Goal: Transaction & Acquisition: Purchase product/service

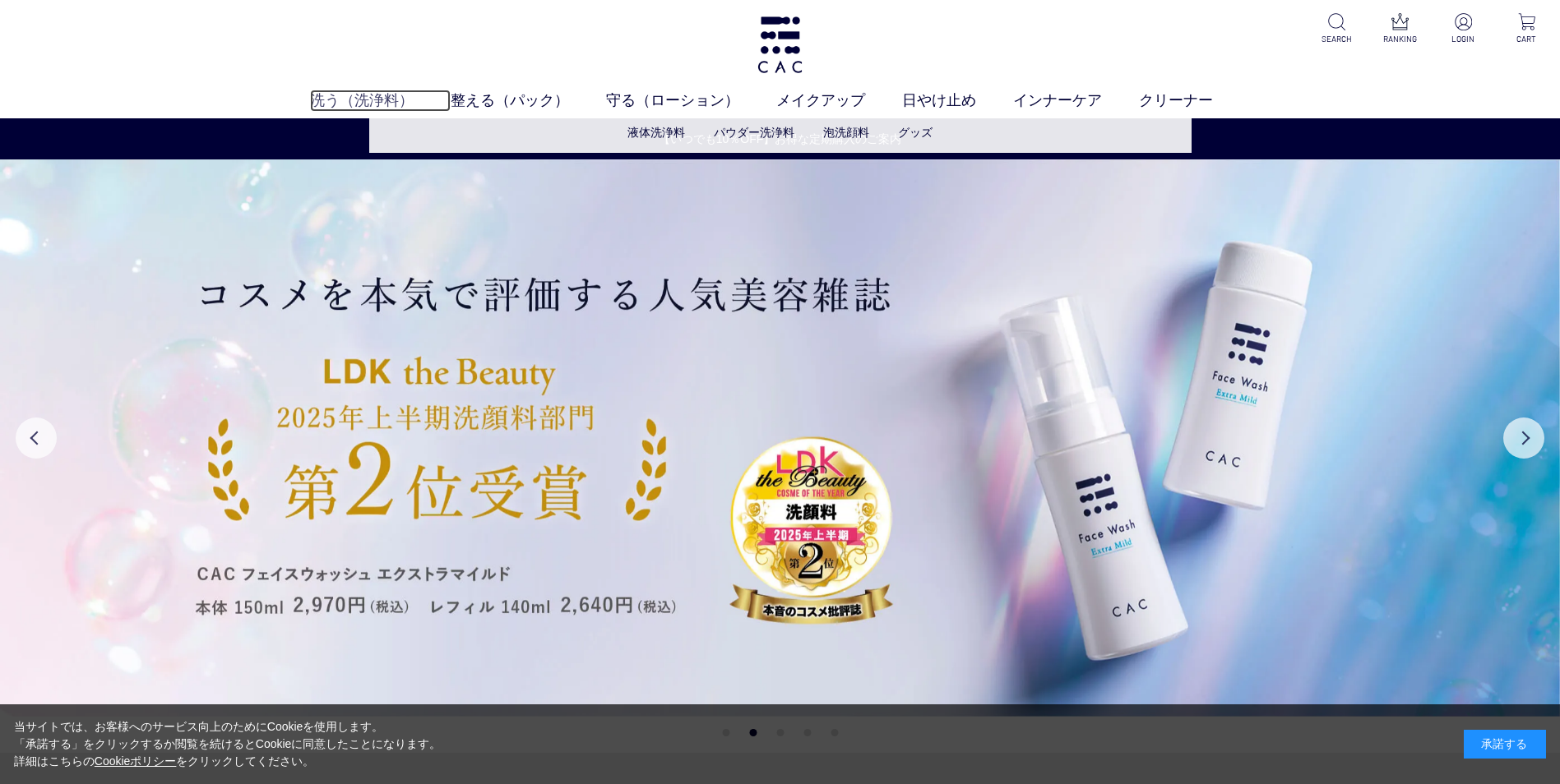
click at [378, 102] on link "洗う（洗浄料）" at bounding box center [380, 101] width 141 height 22
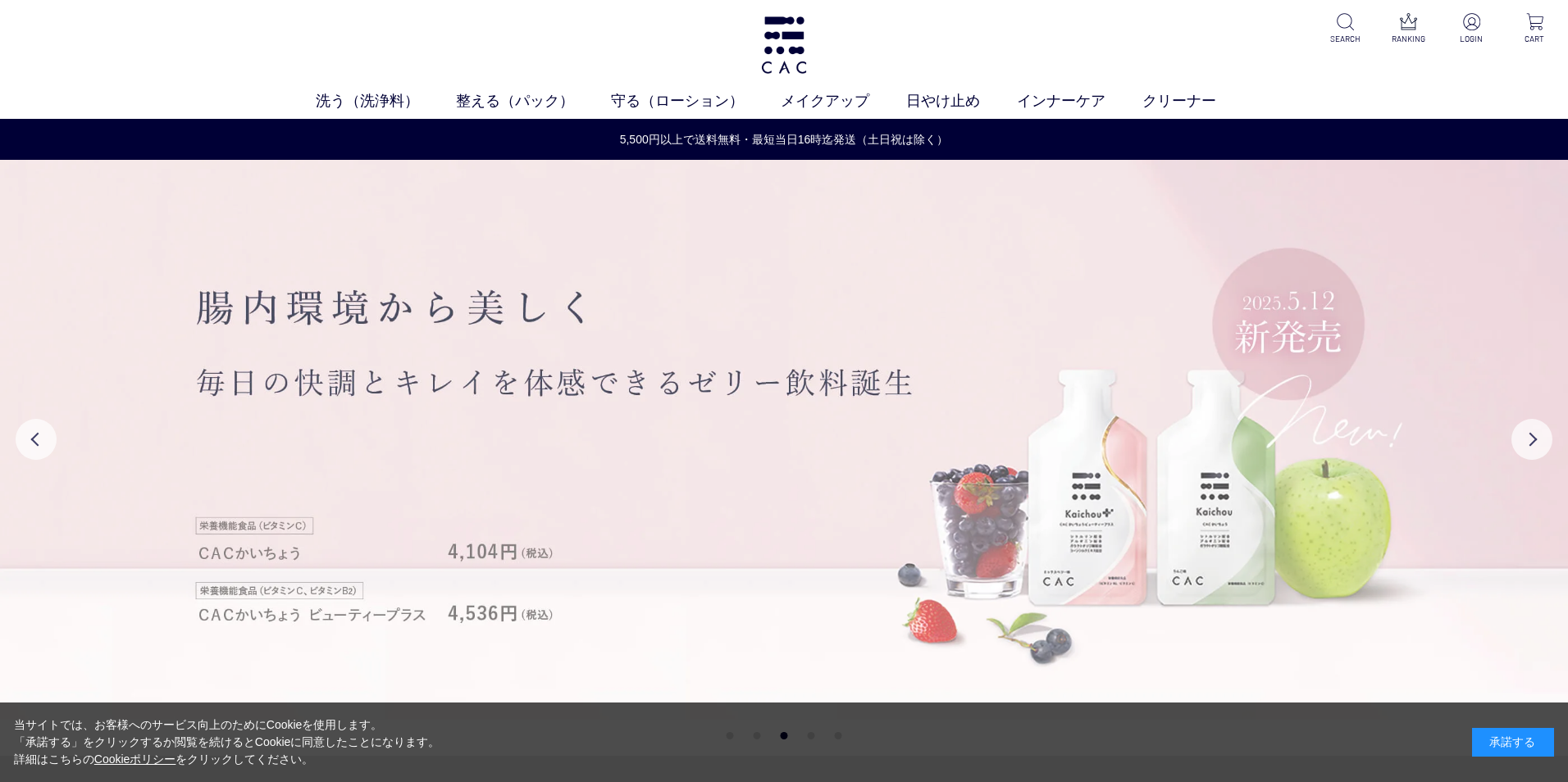
click at [830, 337] on img at bounding box center [784, 439] width 1568 height 560
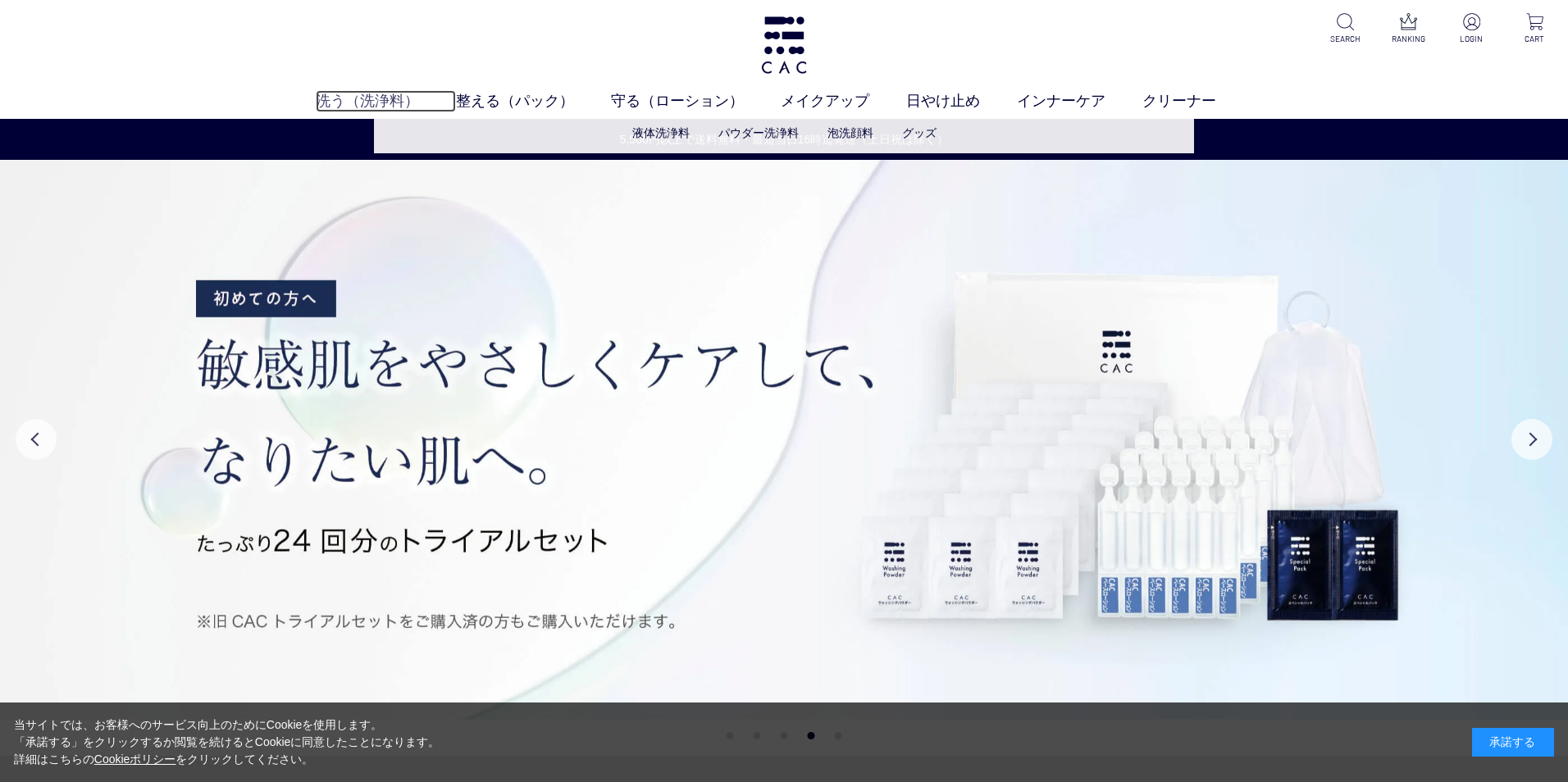
click at [389, 95] on link "洗う（洗浄料）" at bounding box center [385, 101] width 141 height 22
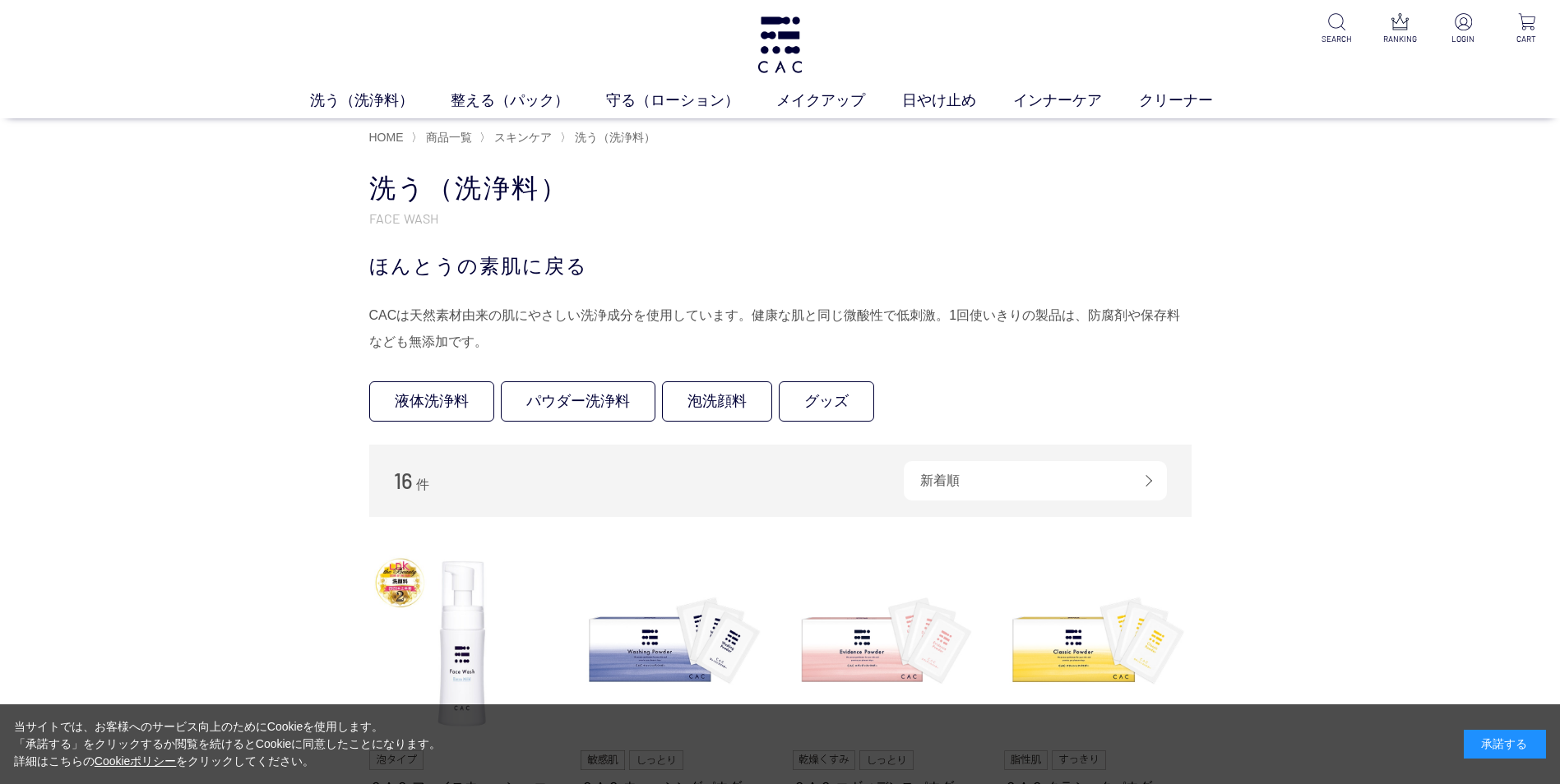
scroll to position [246, 0]
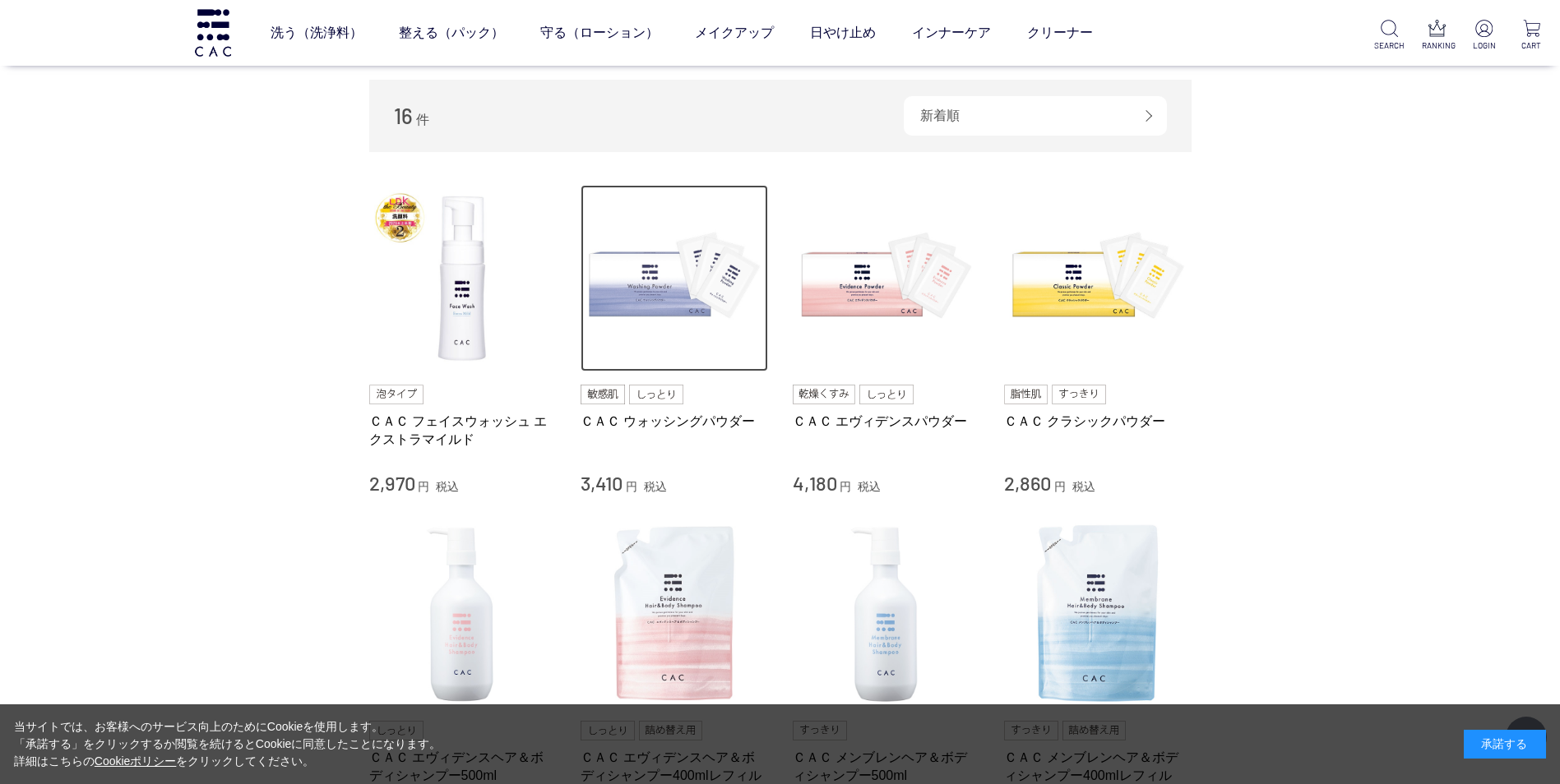
click at [637, 311] on img at bounding box center [674, 278] width 187 height 187
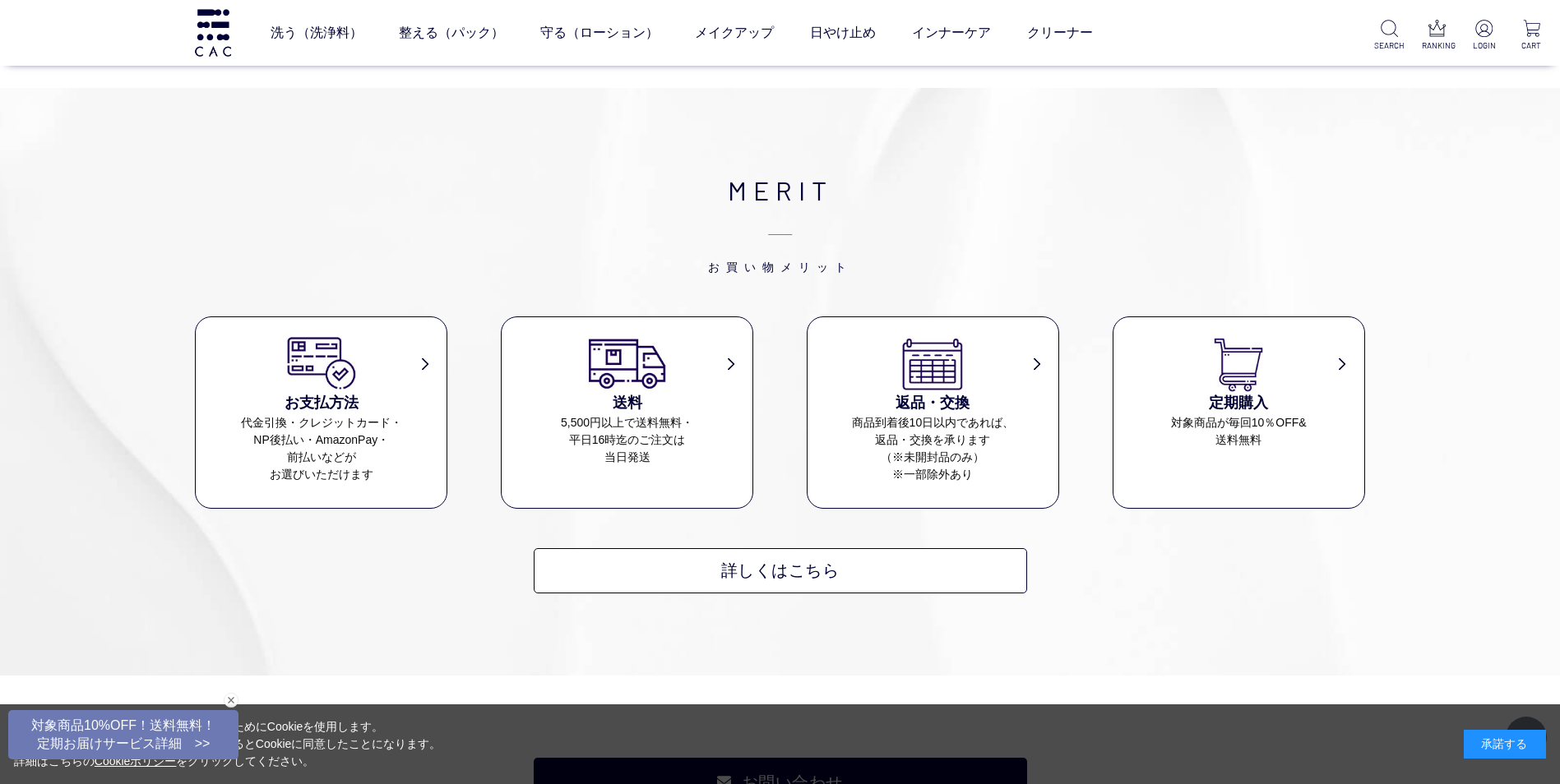
scroll to position [658, 0]
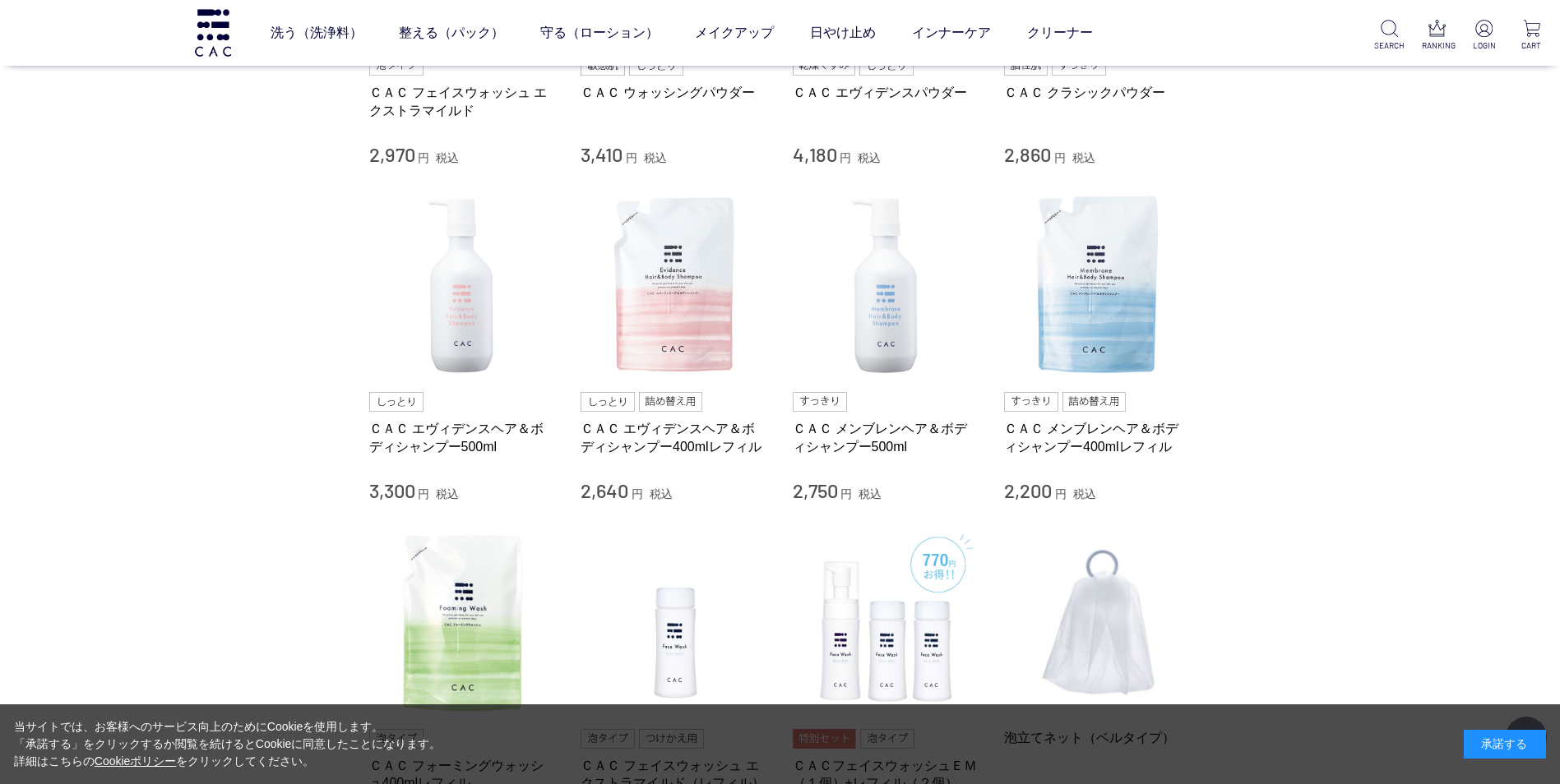
scroll to position [82, 0]
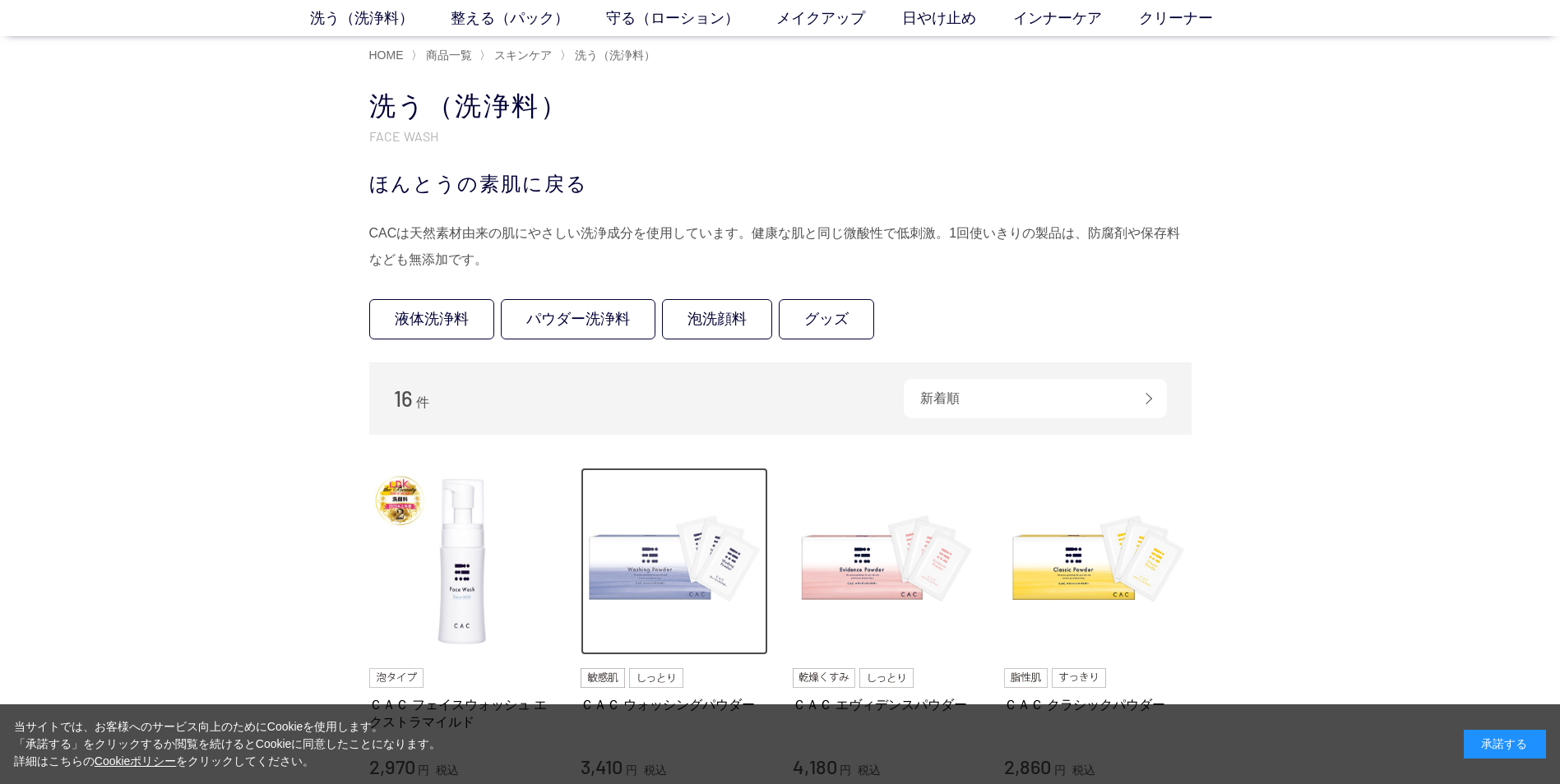
click at [645, 549] on img at bounding box center [674, 561] width 187 height 187
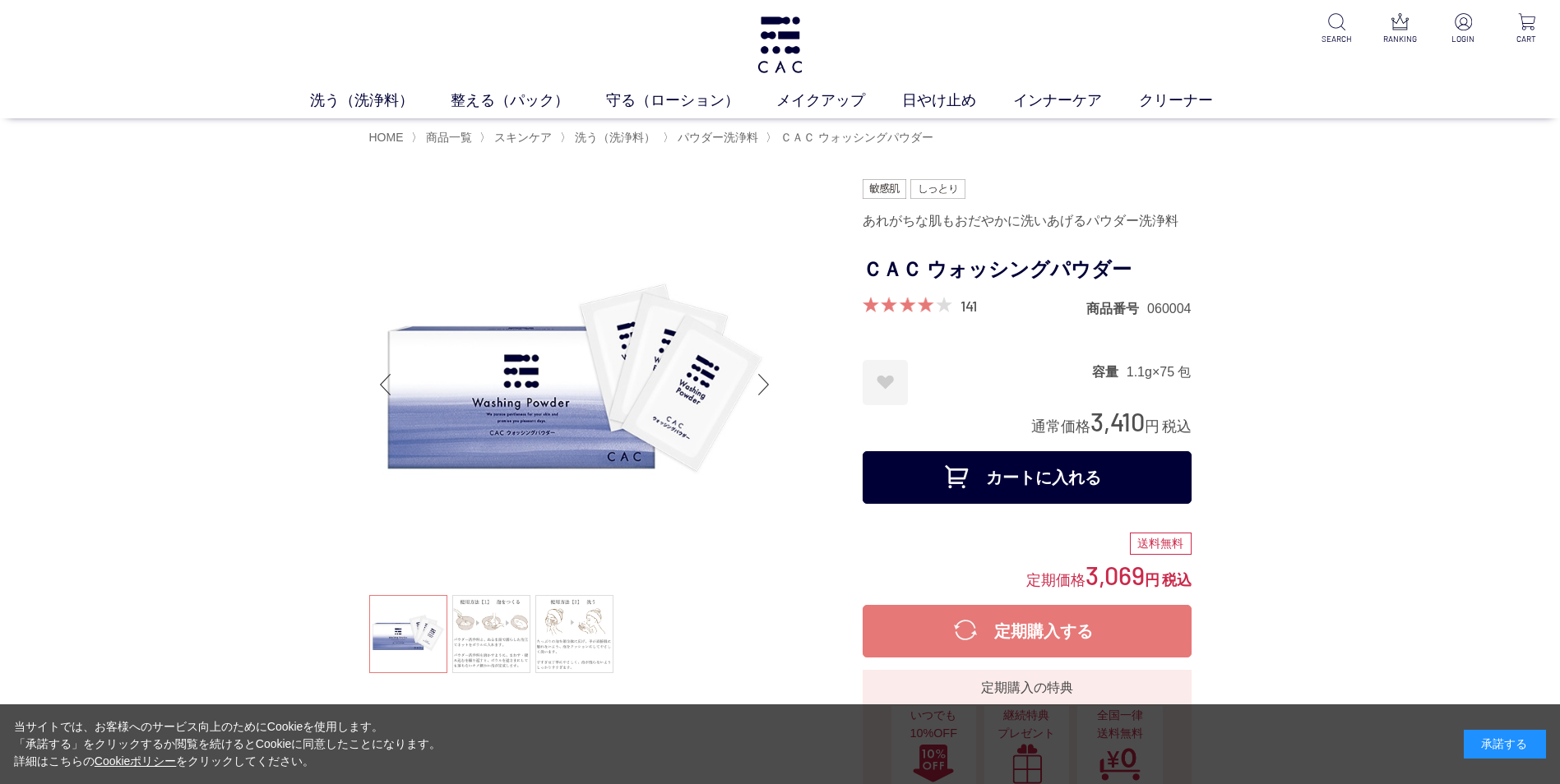
click at [1119, 464] on button "カートに入れる" at bounding box center [1027, 477] width 329 height 53
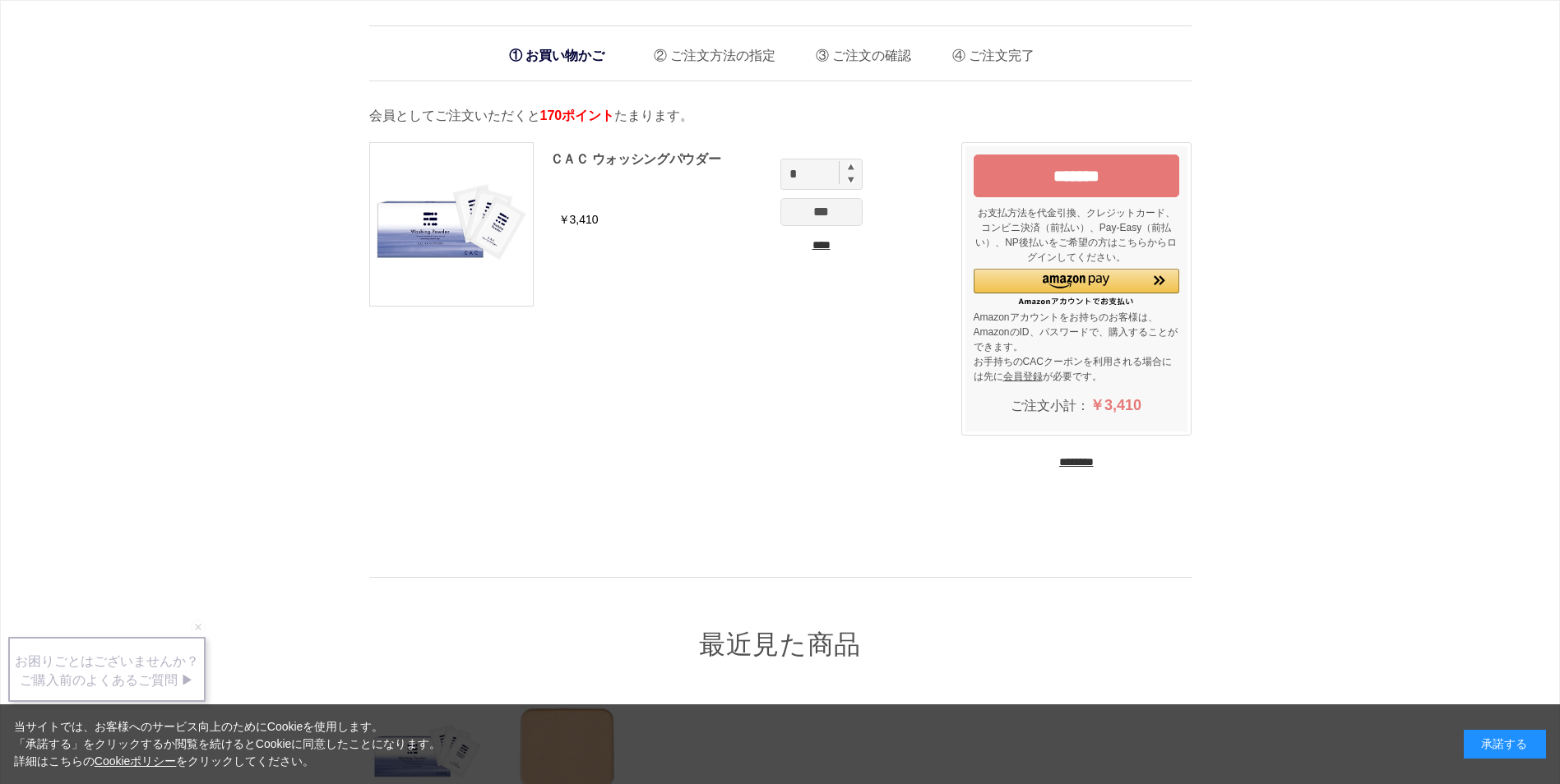
click at [849, 167] on img at bounding box center [850, 166] width 6 height 6
type input "*"
click at [819, 217] on input "***" at bounding box center [821, 212] width 82 height 28
click at [1079, 463] on input "********" at bounding box center [1076, 462] width 35 height 15
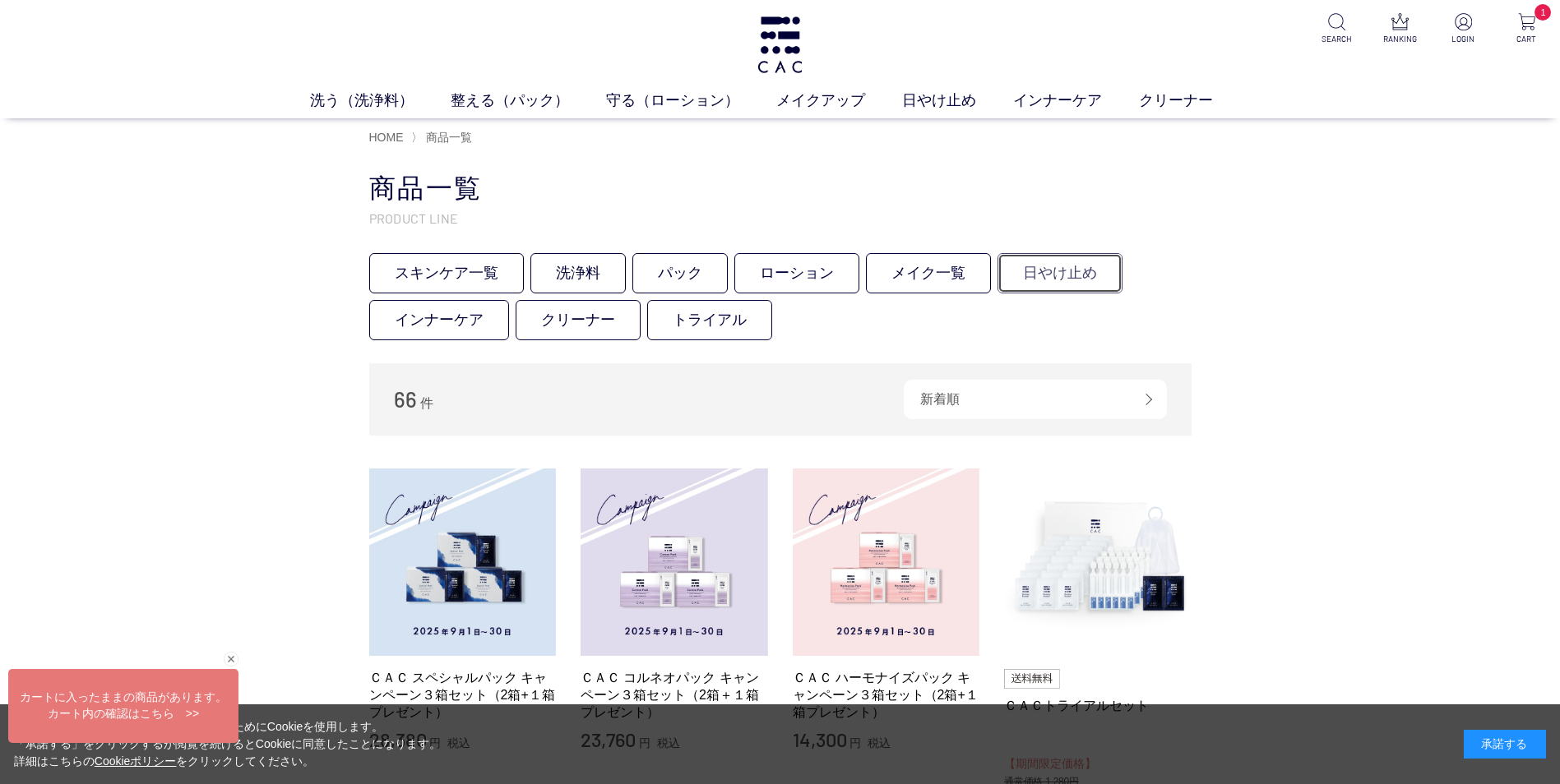
click at [1066, 276] on link "日やけ止め" at bounding box center [1060, 273] width 125 height 40
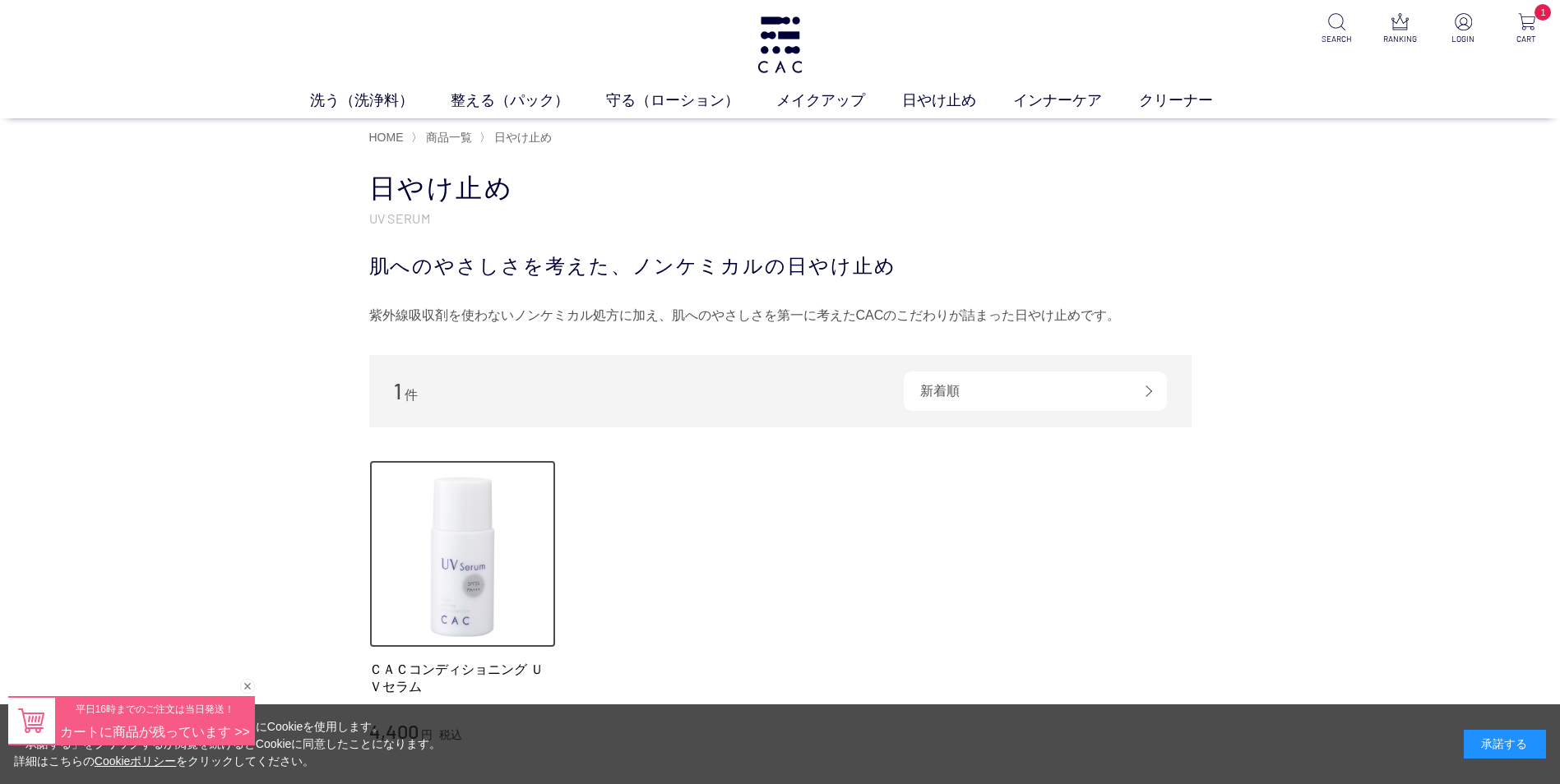
click at [473, 518] on img at bounding box center [463, 554] width 187 height 187
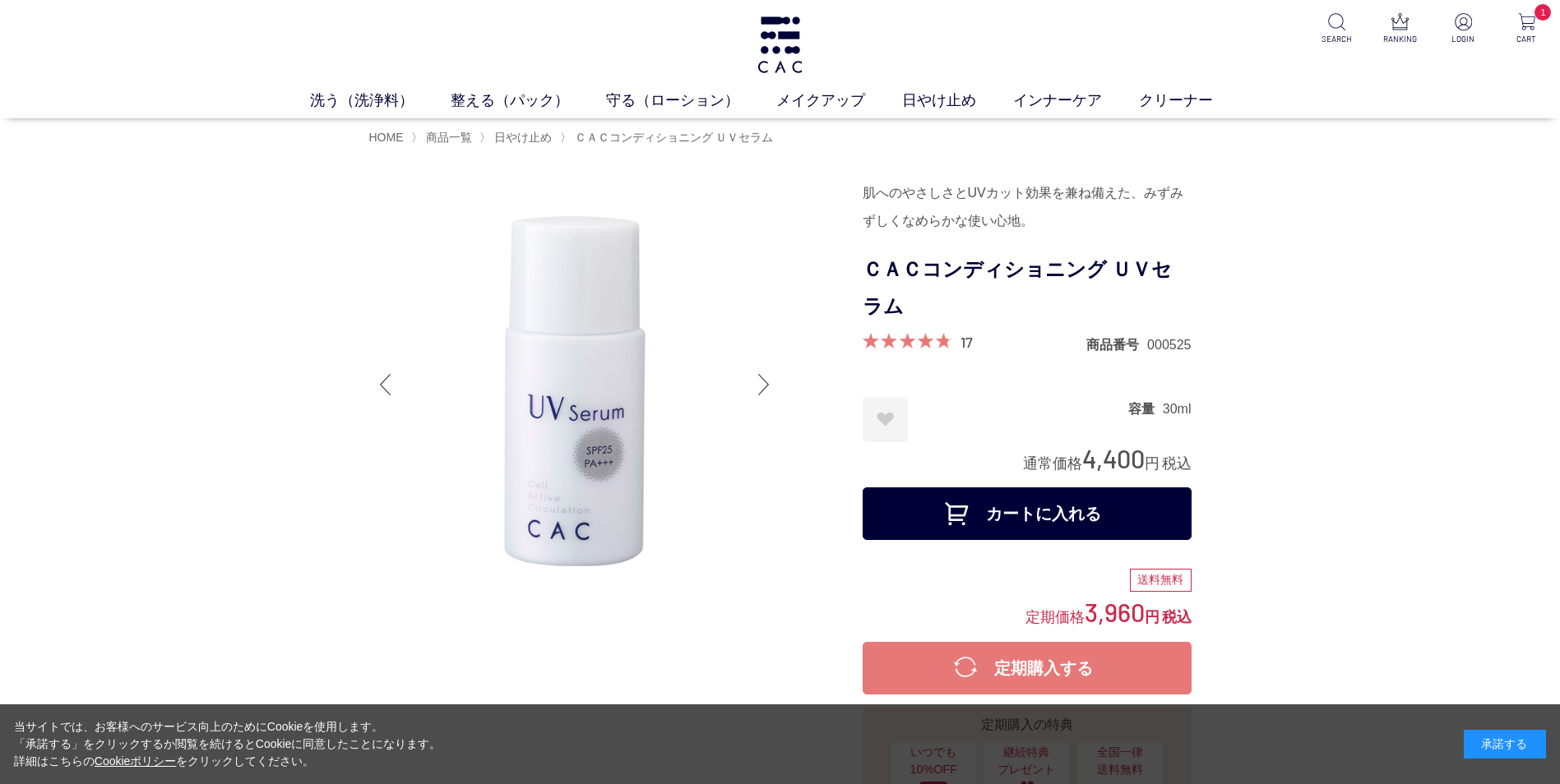
click at [1111, 517] on button "カートに入れる" at bounding box center [1027, 514] width 329 height 53
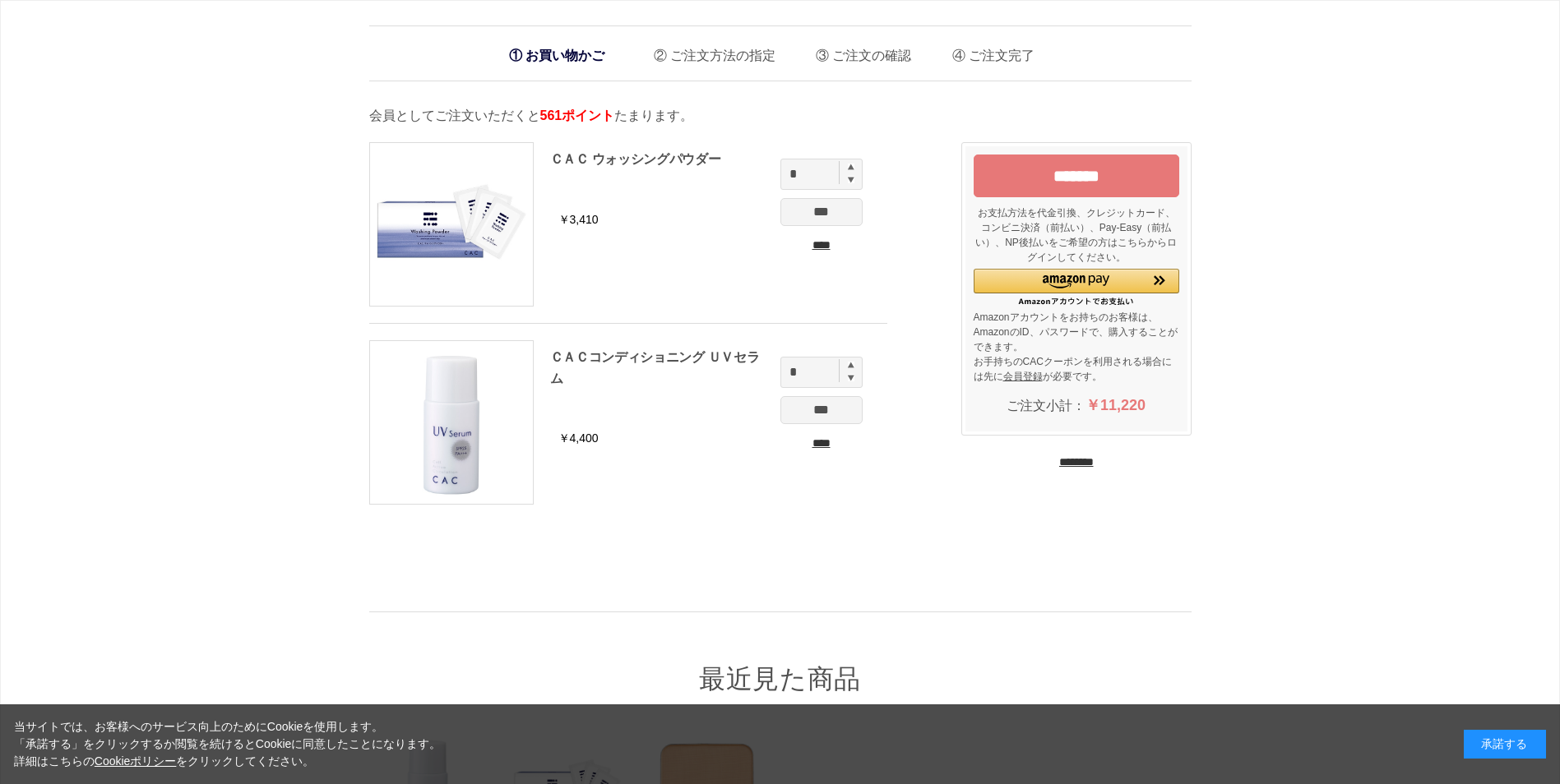
click at [1067, 462] on input "********" at bounding box center [1076, 462] width 35 height 15
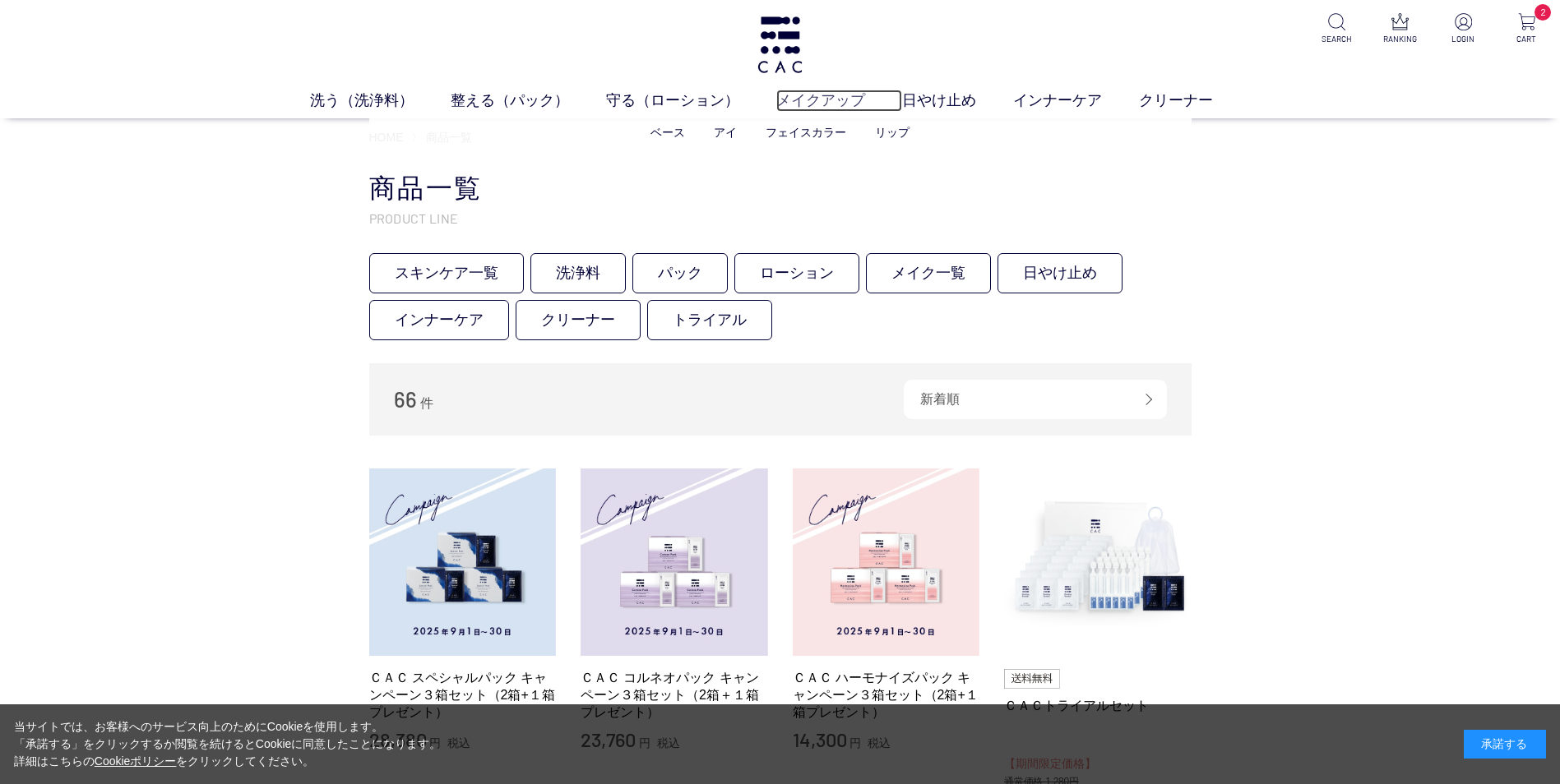
click at [800, 97] on link "メイクアップ" at bounding box center [839, 101] width 126 height 22
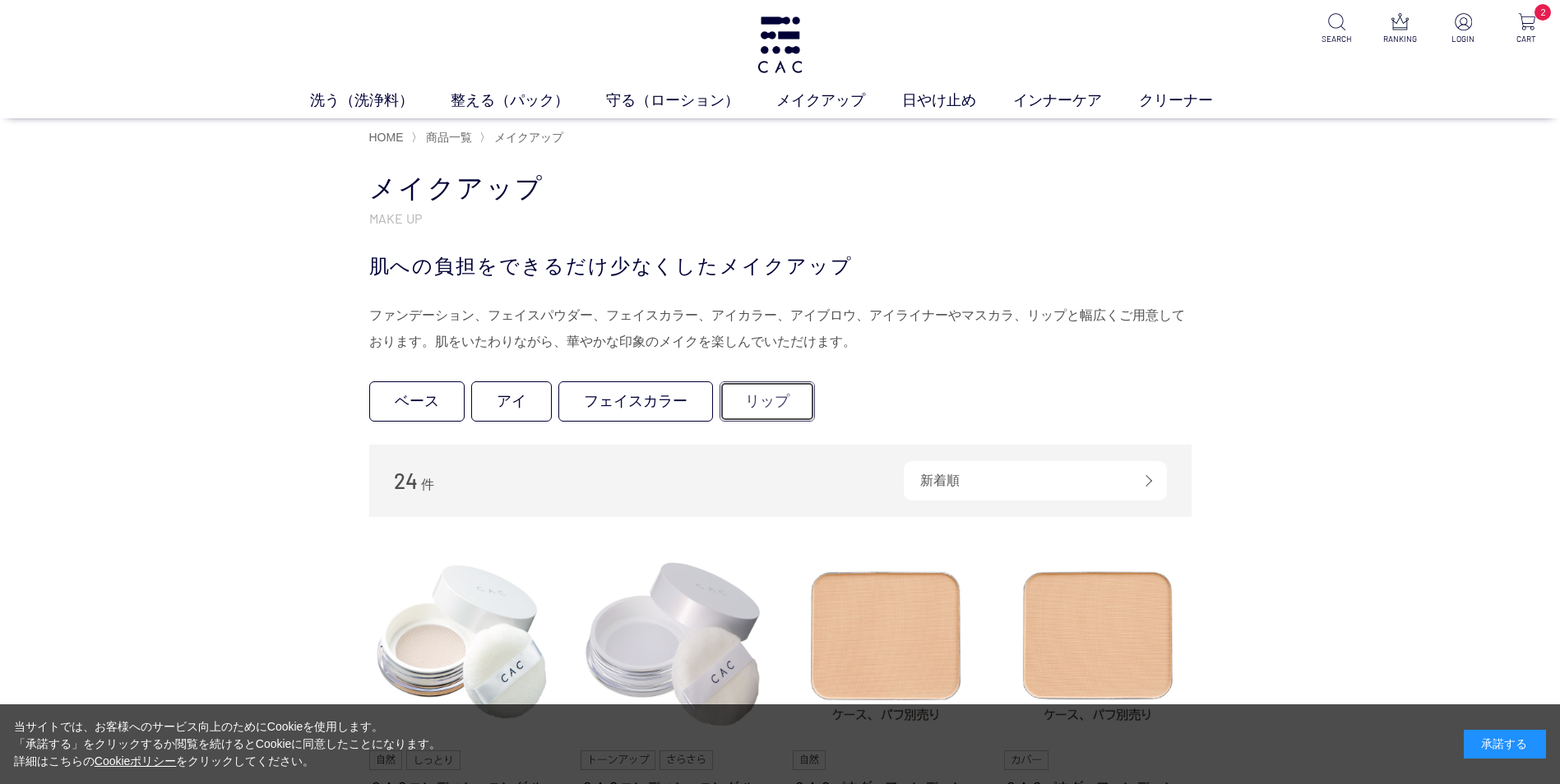
click at [780, 388] on link "リップ" at bounding box center [767, 401] width 96 height 40
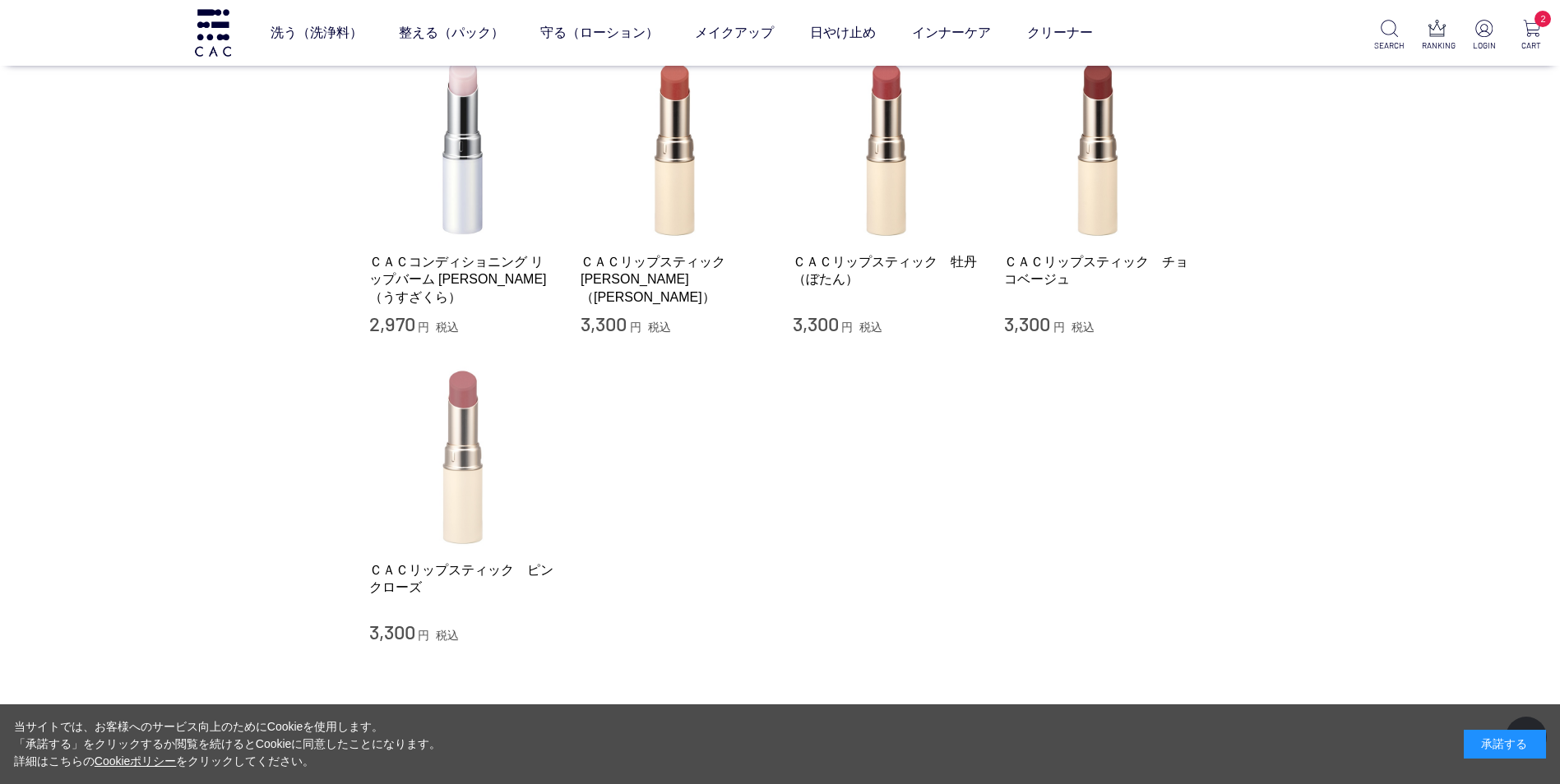
scroll to position [82, 0]
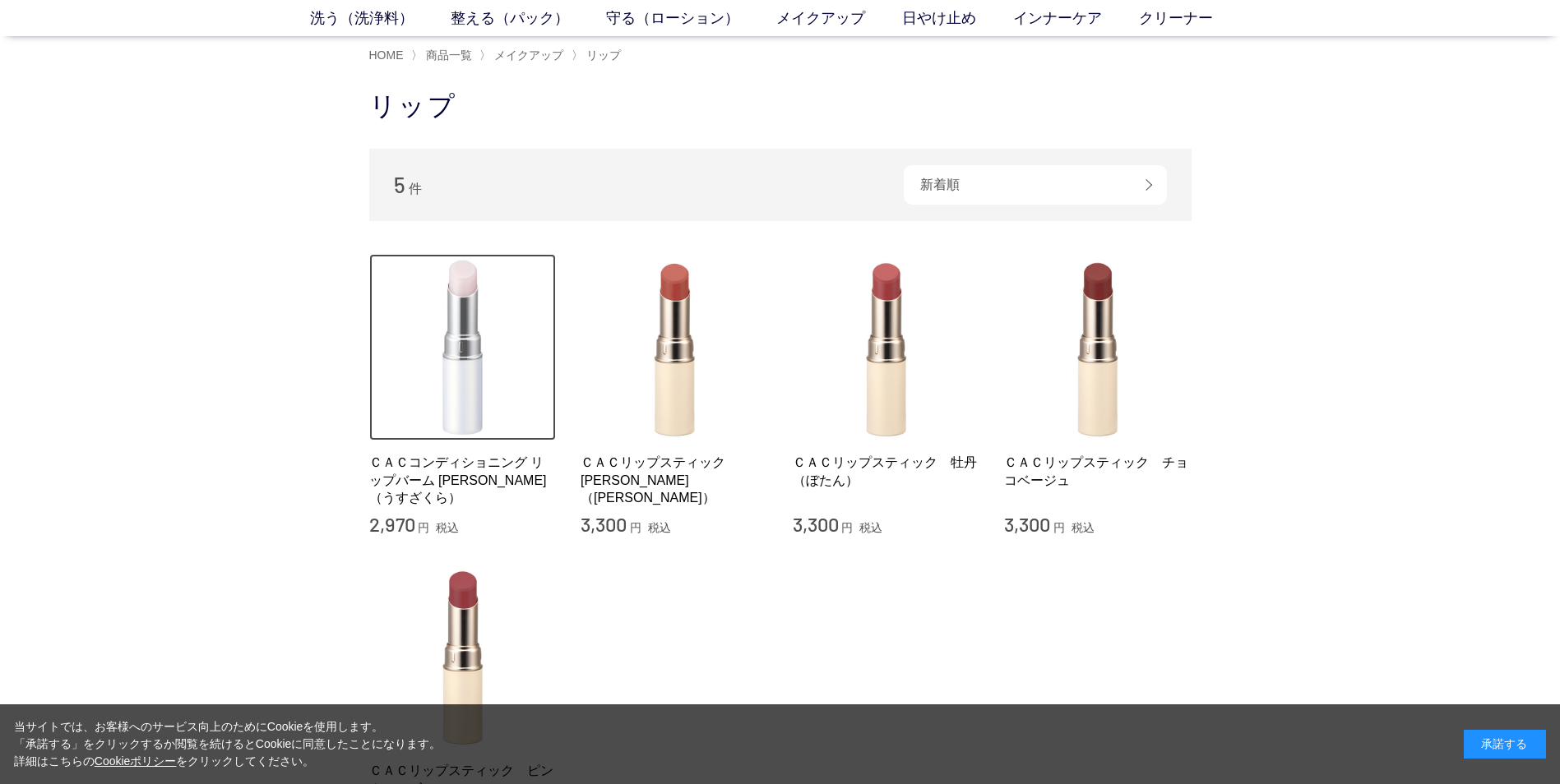
click at [474, 398] on img at bounding box center [463, 347] width 187 height 187
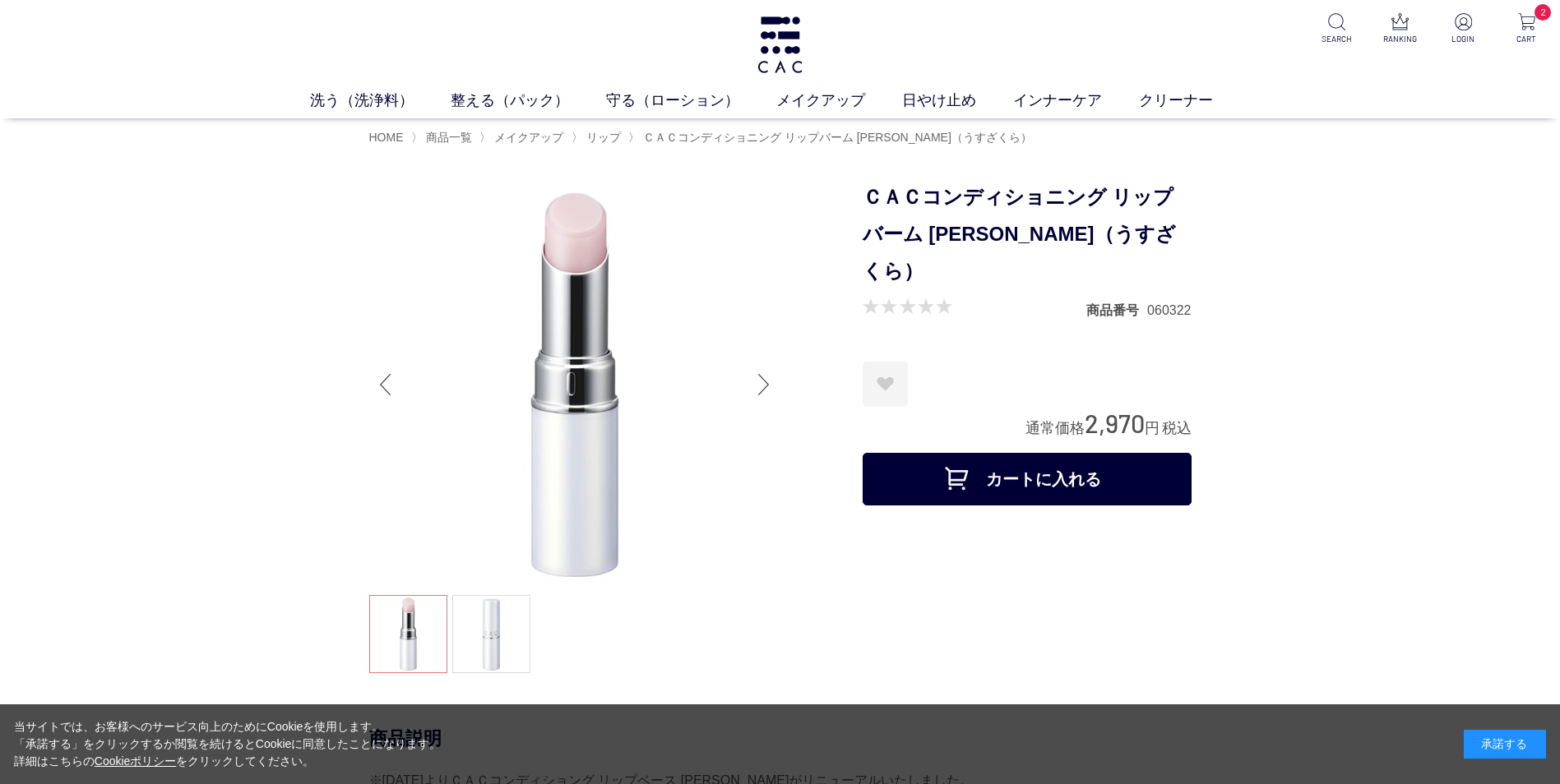
click at [1084, 453] on button "カートに入れる" at bounding box center [1027, 479] width 329 height 53
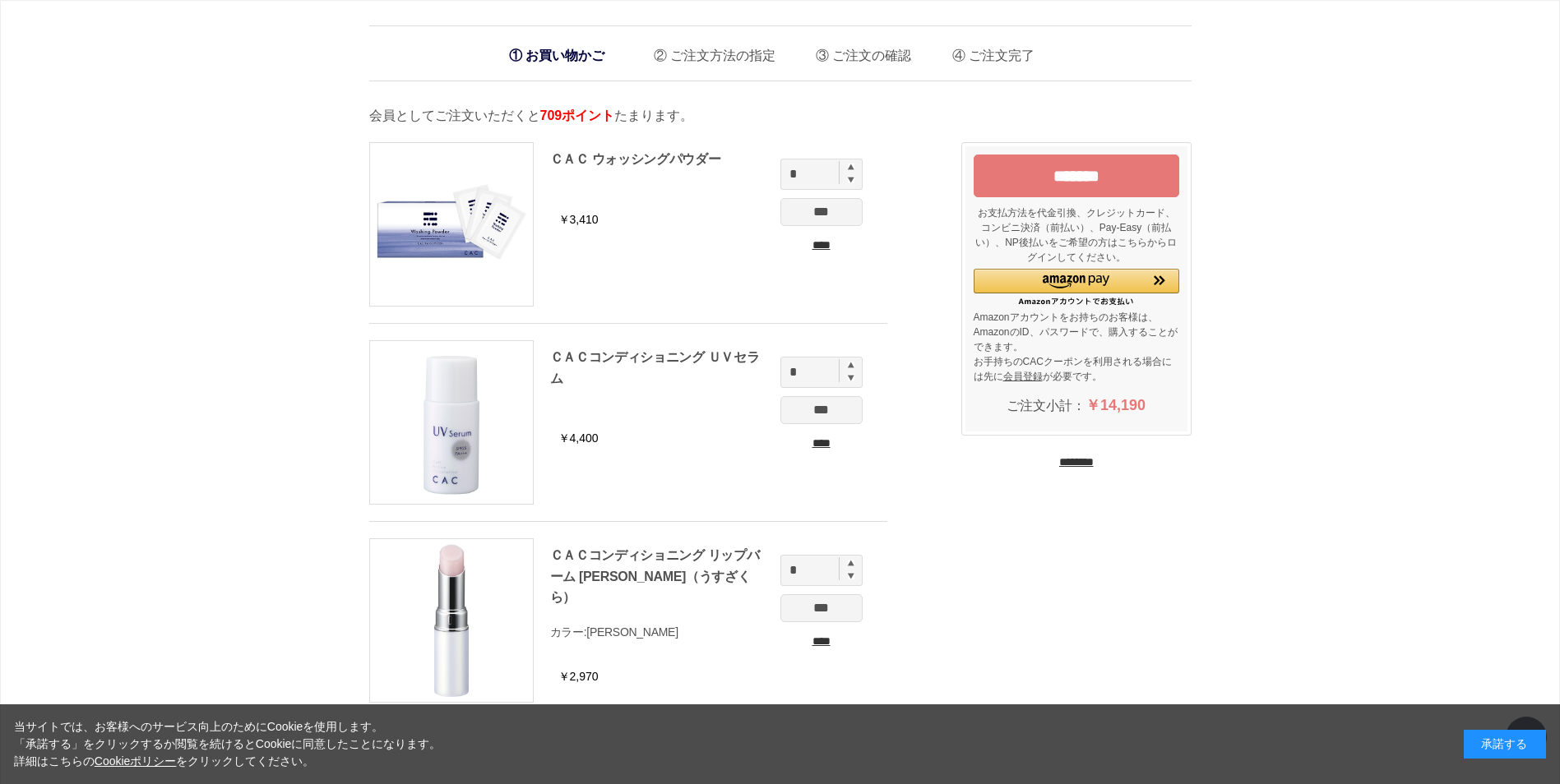
click at [1052, 176] on input "*******" at bounding box center [1076, 176] width 206 height 43
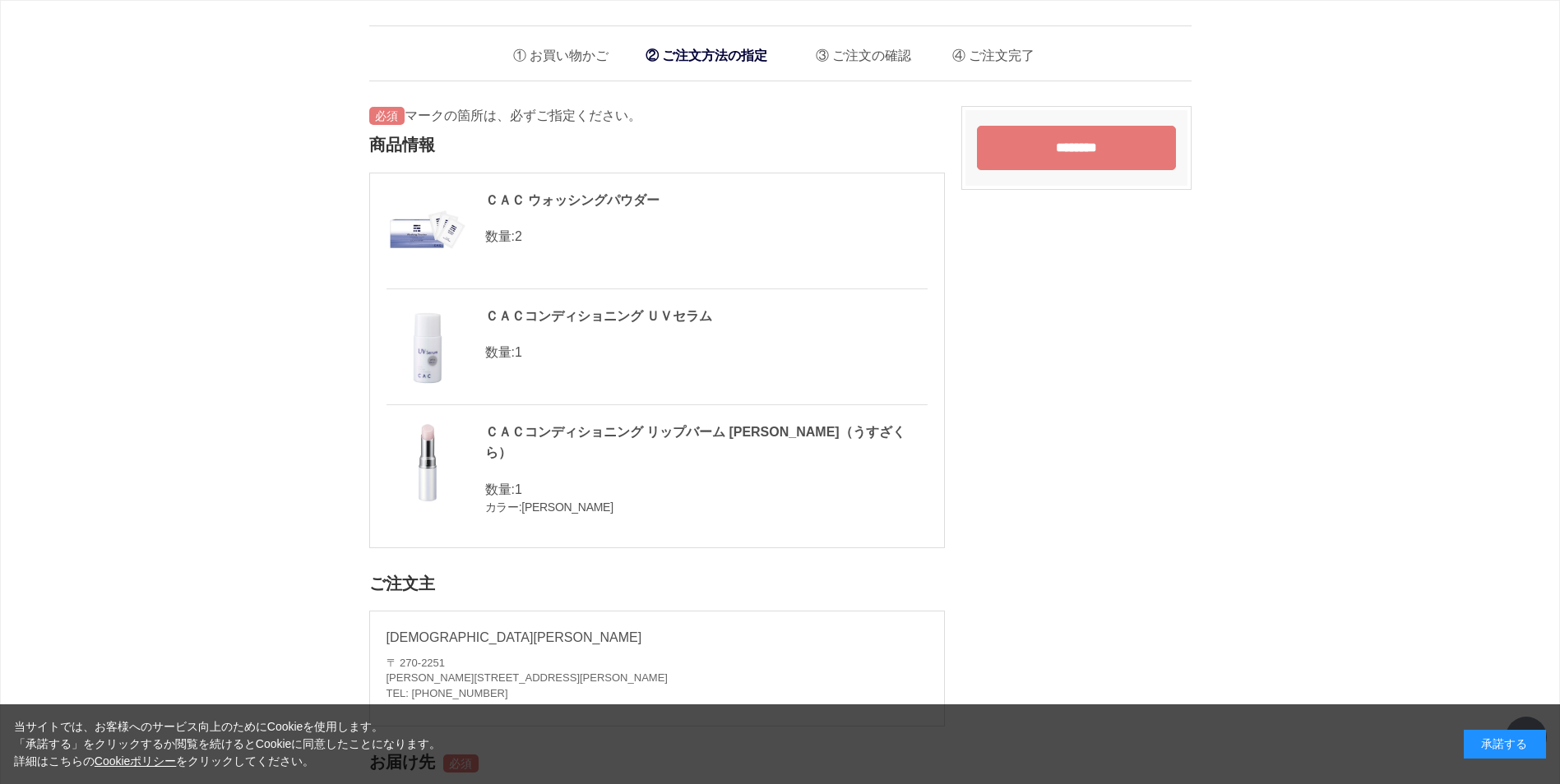
click at [1020, 136] on input "********" at bounding box center [1076, 147] width 199 height 45
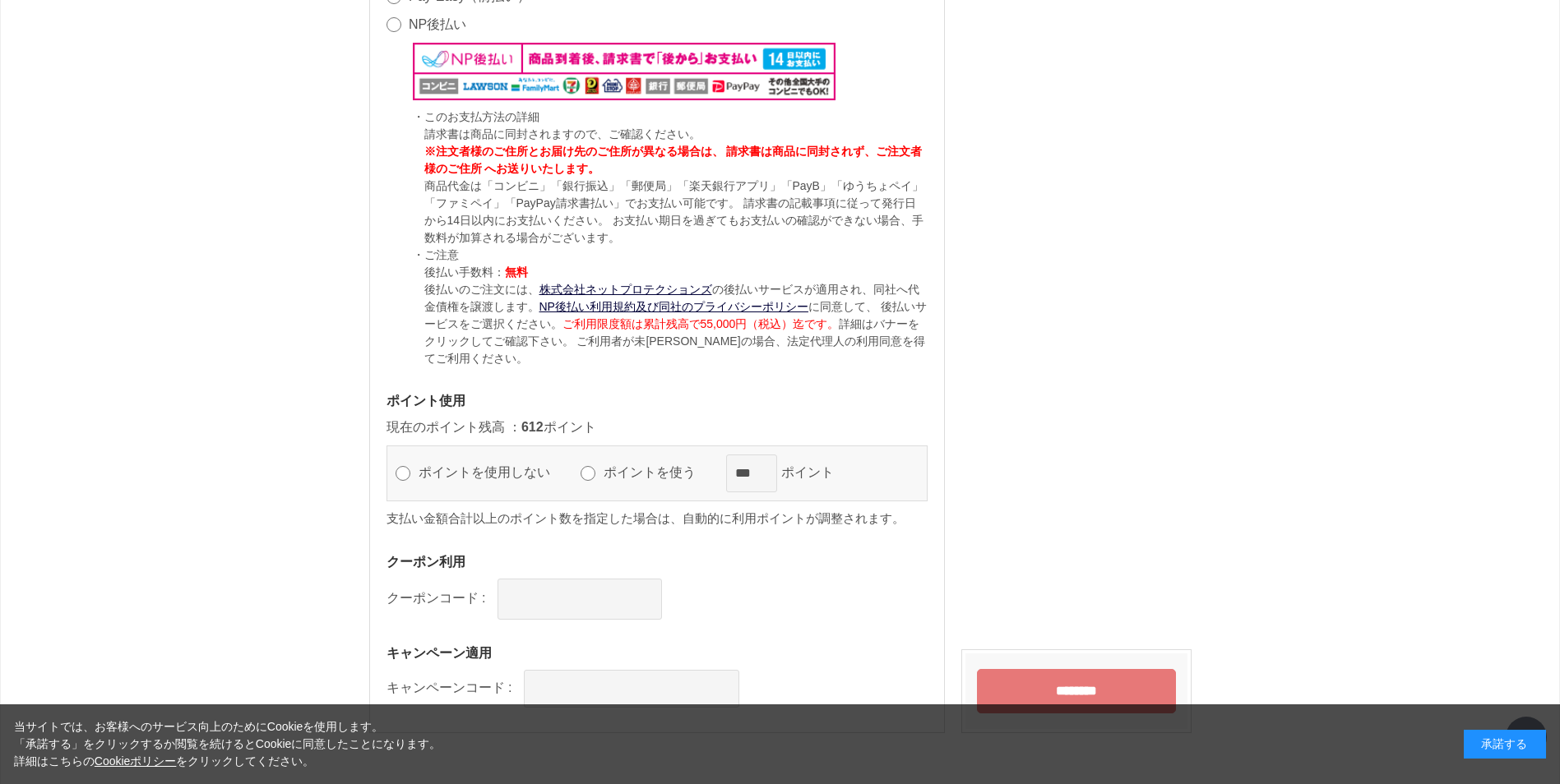
scroll to position [1727, 0]
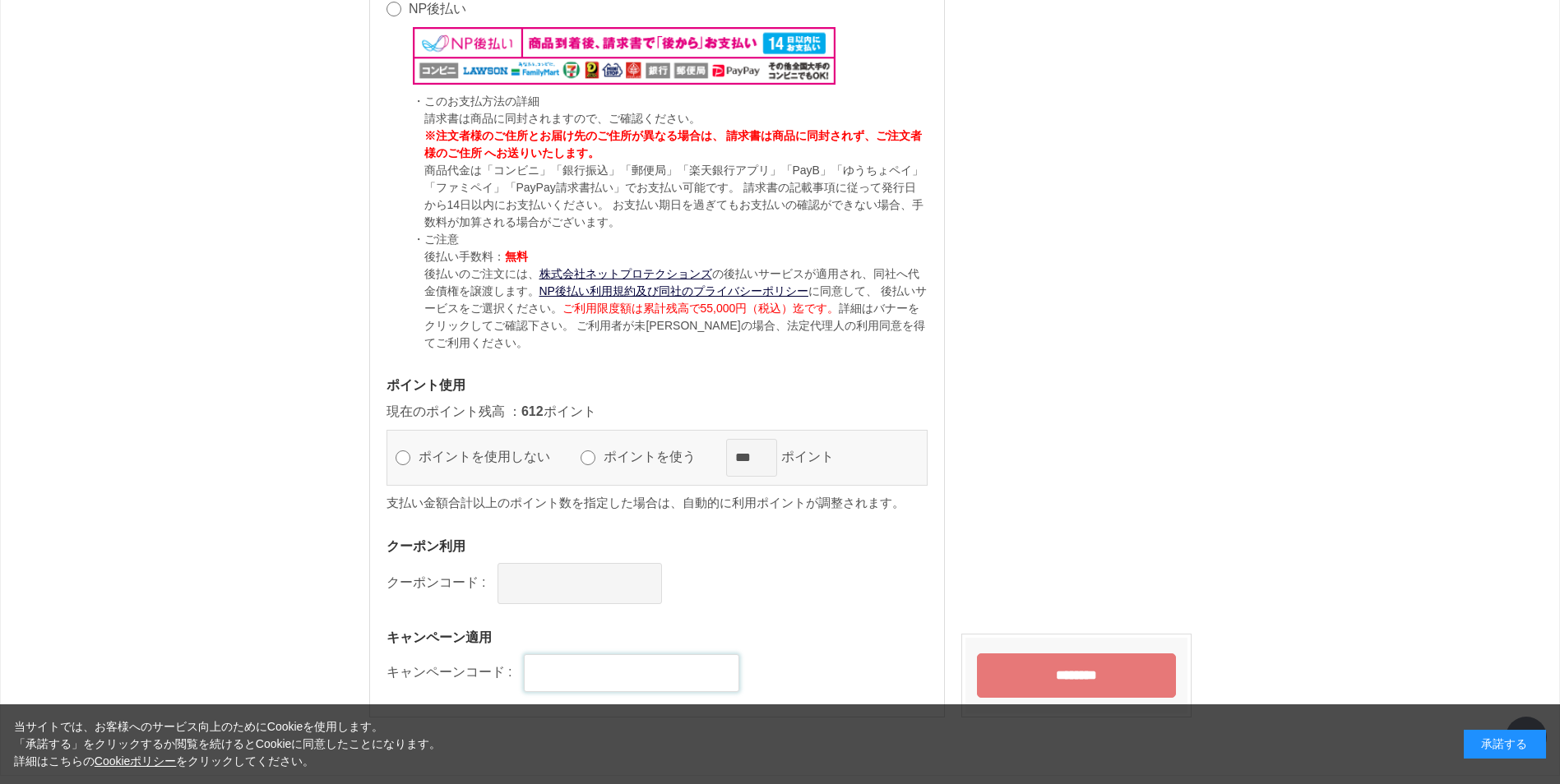
click at [531, 655] on input "text" at bounding box center [631, 674] width 216 height 38
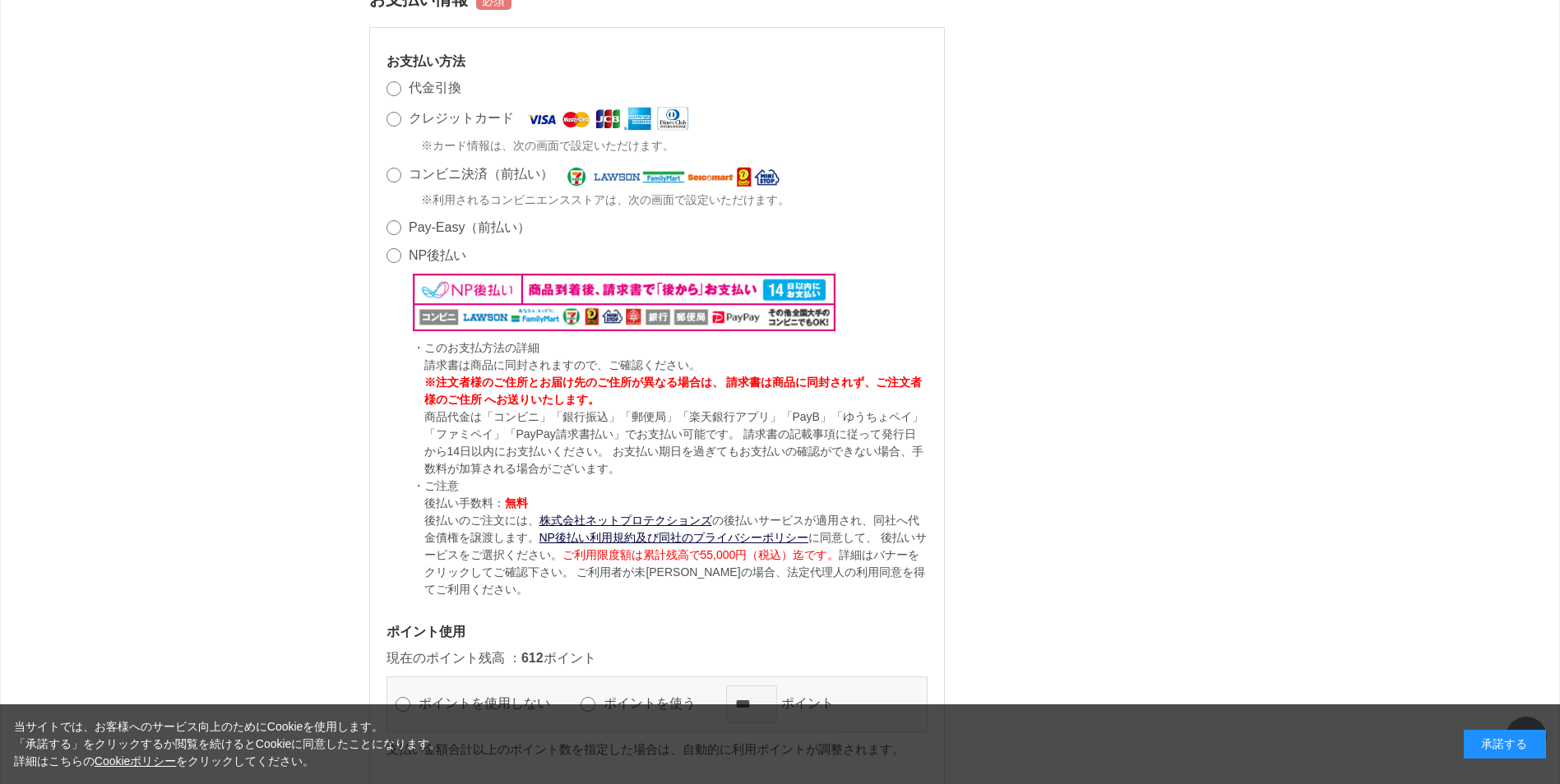
scroll to position [1233, 0]
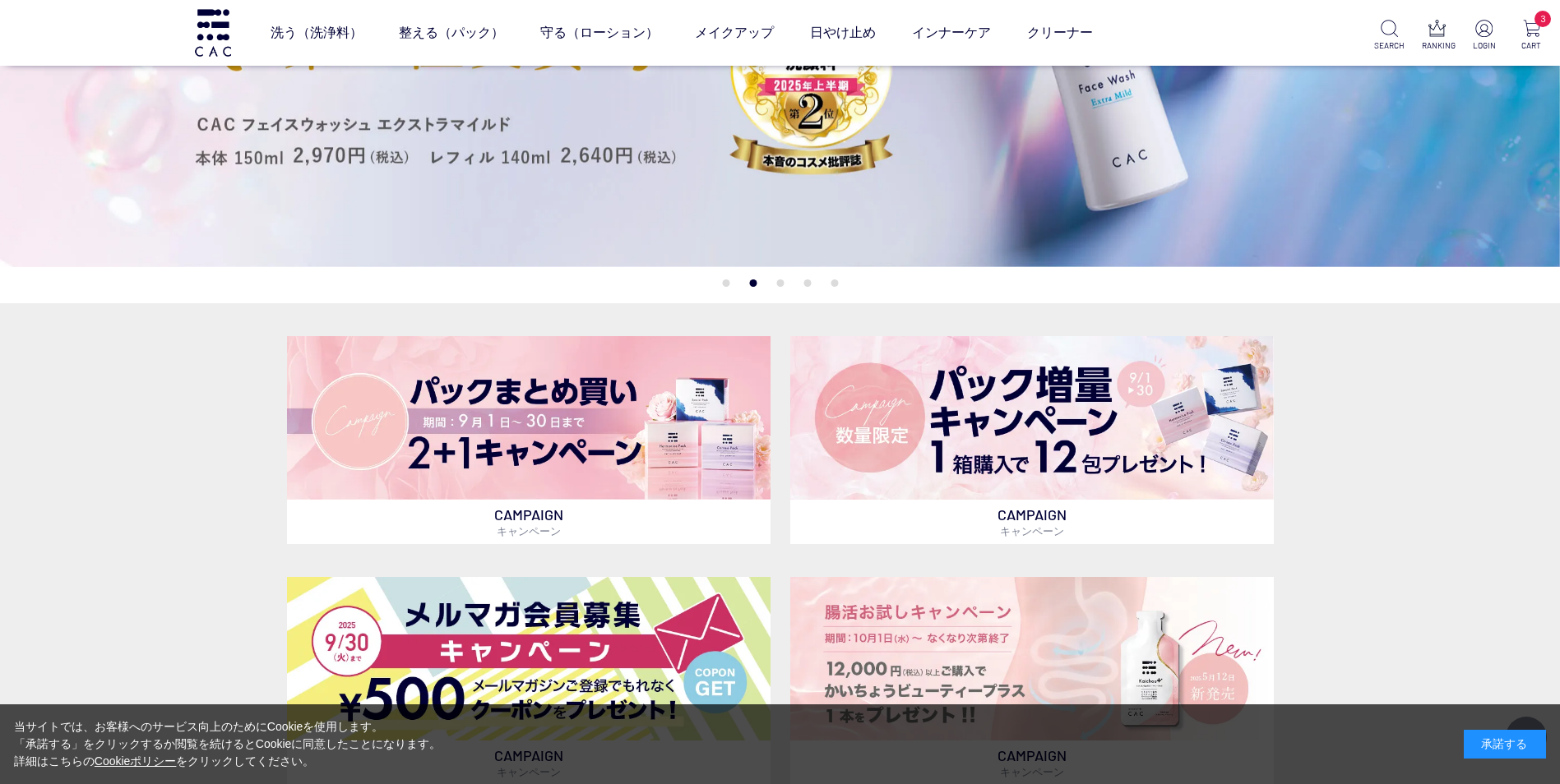
scroll to position [329, 0]
